Goal: Communication & Community: Answer question/provide support

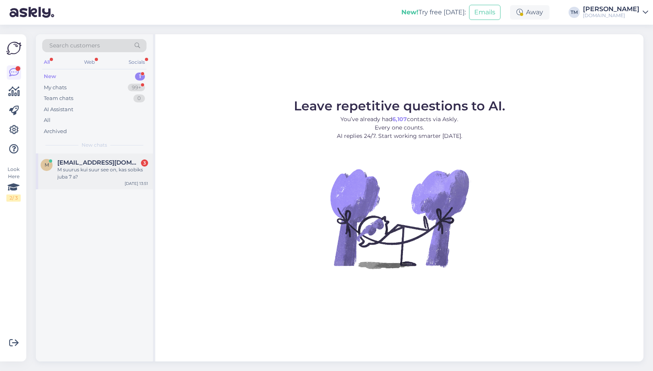
click at [107, 176] on div "M suurus kui suur see on, kas sobiks juba 7 a?" at bounding box center [102, 173] width 91 height 14
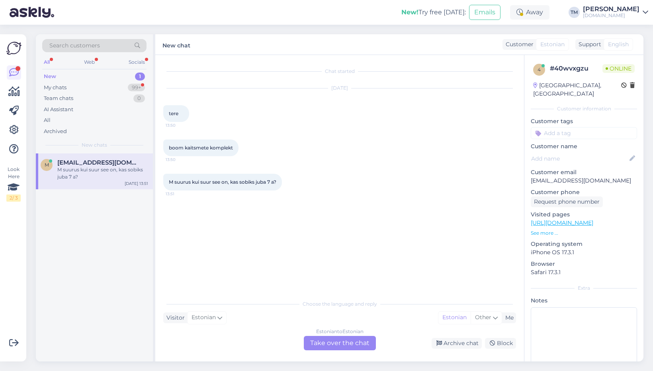
click at [584, 219] on link "[URL][DOMAIN_NAME]" at bounding box center [562, 222] width 63 height 7
click at [332, 348] on div "Estonian to Estonian Take over the chat" at bounding box center [340, 343] width 72 height 14
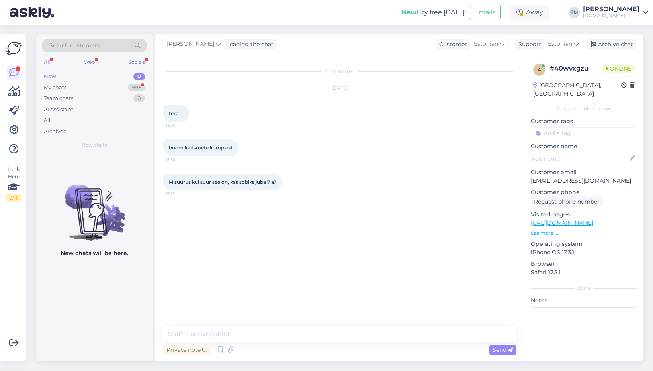
click at [295, 344] on div "Private note Send" at bounding box center [339, 349] width 353 height 15
click at [291, 333] on textarea at bounding box center [339, 333] width 353 height 17
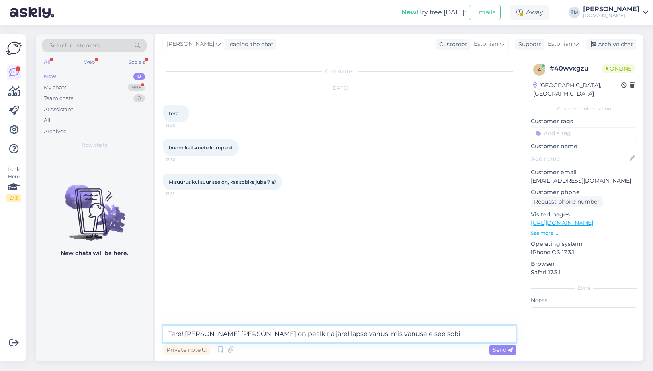
type textarea "Tere! [PERSON_NAME] [PERSON_NAME] on pealkirja järel lapse vanus, mis vanusele …"
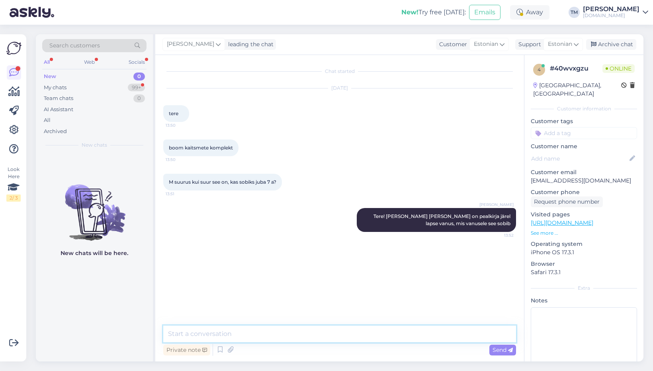
paste textarea "Kaitsekomplekt Boom Classic Triple Blue M (8-16a)"
click at [171, 332] on textarea "Kaitsekomplekt Boom Classic Triple Blue M (8-16a)" at bounding box center [339, 333] width 353 height 17
type textarea "Näiteks see on vanusele 8-16. Kaitsekomplekt Boom Classic Triple Blue M (8-16a)"
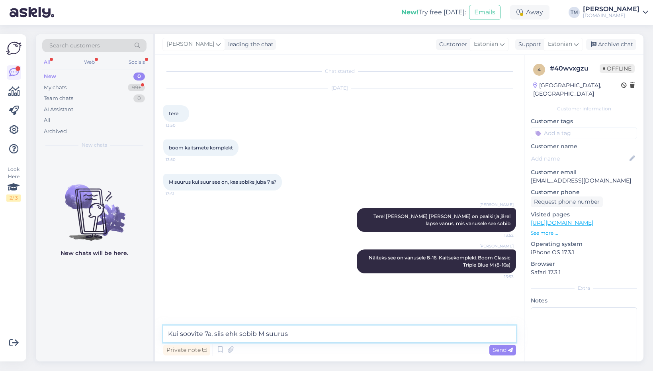
drag, startPoint x: 227, startPoint y: 334, endPoint x: 307, endPoint y: 340, distance: 80.6
click at [307, 340] on textarea "Kui soovite 7a, siis ehk sobib M suurus" at bounding box center [339, 333] width 353 height 17
click at [281, 333] on textarea "Kui soovite 7a, siis võib sobida ka M suurus. Sõltub, kas laps on pigem pisem v…" at bounding box center [339, 333] width 353 height 17
type textarea "Kui soovite 7a, siis võib sobida ka S suurus. Sõltub, kas laps on pigem pisem v…"
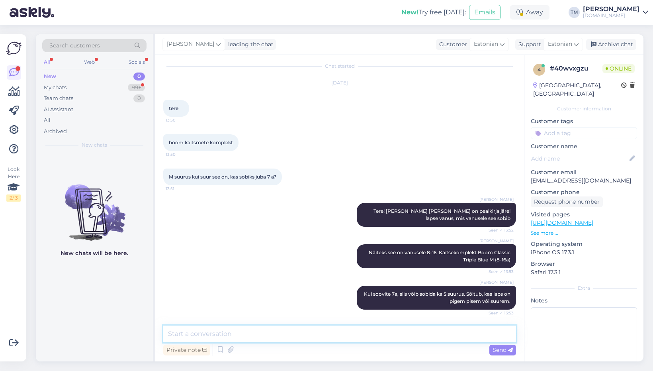
scroll to position [39, 0]
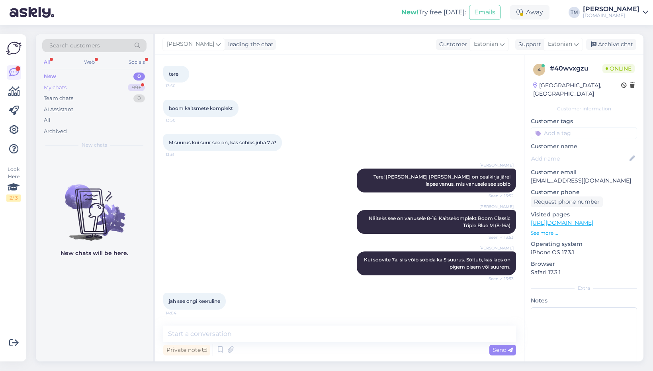
click at [84, 84] on div "My chats 99+" at bounding box center [94, 87] width 104 height 11
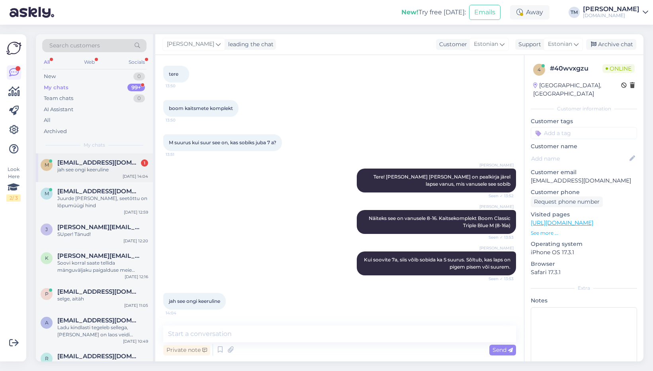
click at [109, 165] on span "[EMAIL_ADDRESS][DOMAIN_NAME]" at bounding box center [98, 162] width 83 height 7
click at [223, 334] on textarea at bounding box center [339, 333] width 353 height 17
type textarea "Kui toode ei sobi, saate selle vahetada/tagastada."
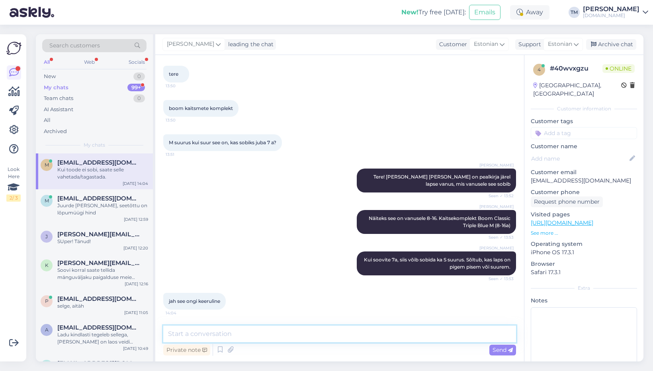
scroll to position [74, 0]
